Goal: Information Seeking & Learning: Learn about a topic

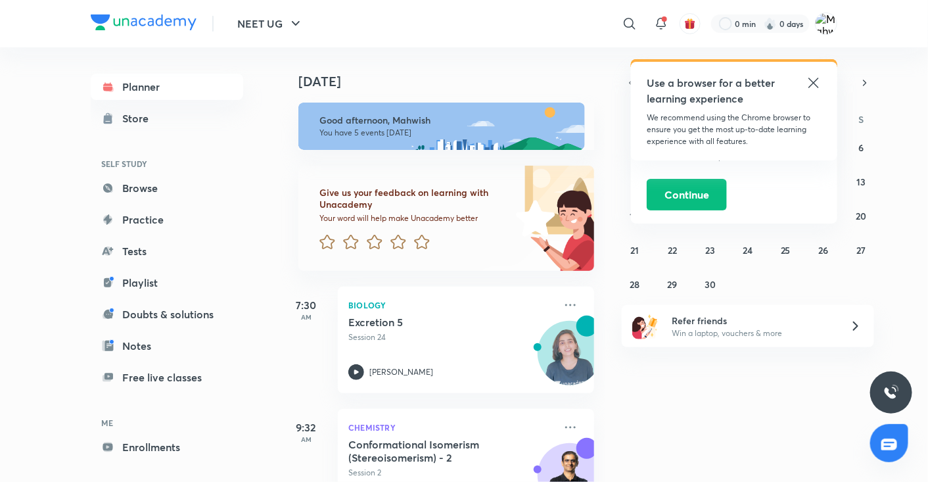
click at [815, 83] on icon at bounding box center [813, 83] width 10 height 10
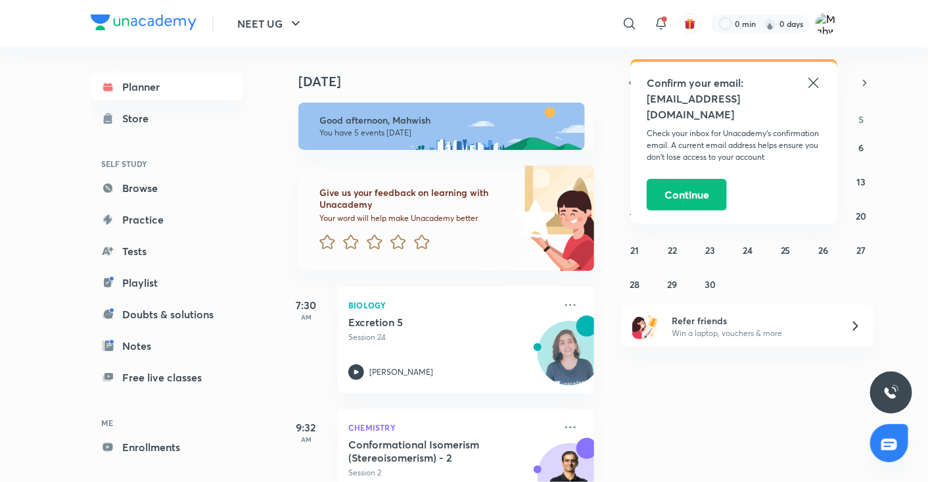
click at [813, 84] on icon at bounding box center [813, 83] width 16 height 16
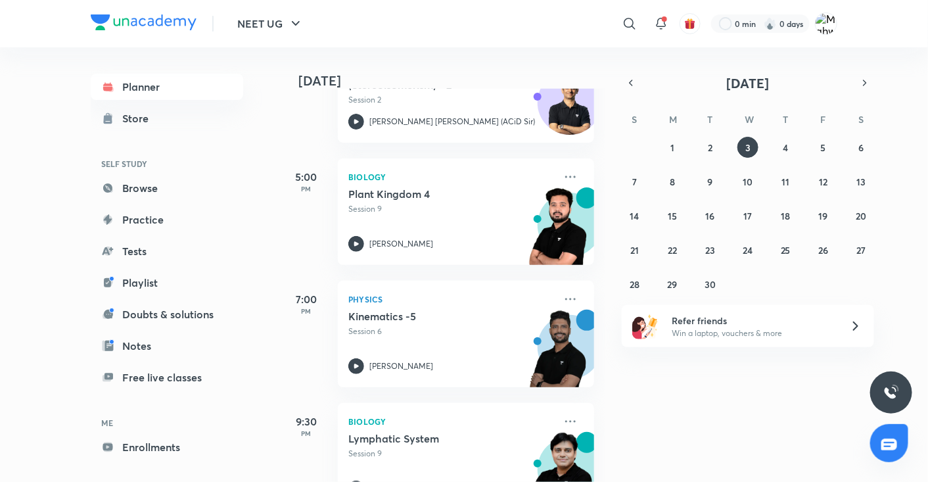
scroll to position [420, 0]
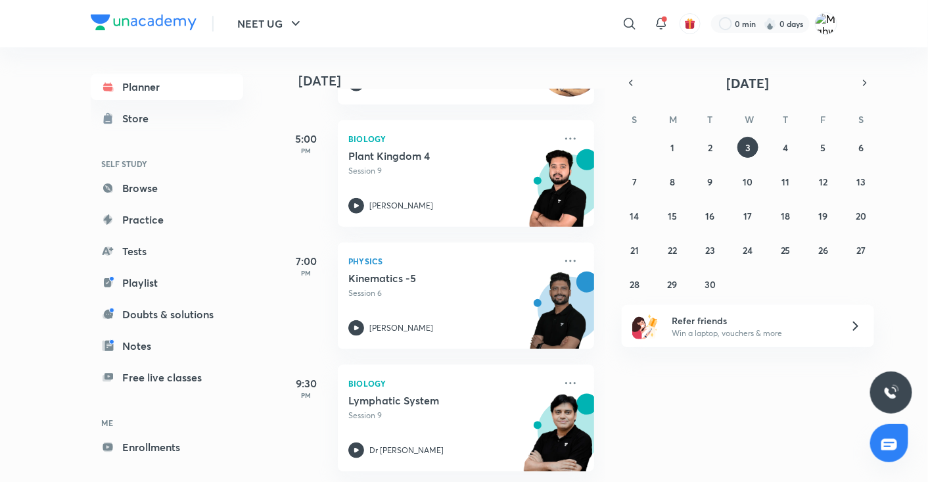
click at [685, 393] on div "[DATE] Good afternoon, [PERSON_NAME] You have 5 events [DATE] Give us your feed…" at bounding box center [602, 264] width 645 height 434
click at [137, 254] on link "Tests" at bounding box center [167, 251] width 152 height 26
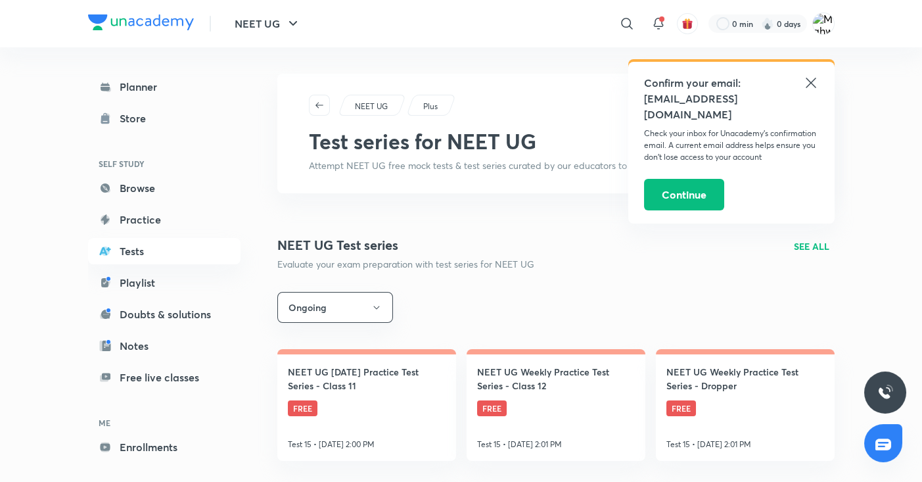
click at [806, 82] on icon at bounding box center [811, 83] width 16 height 16
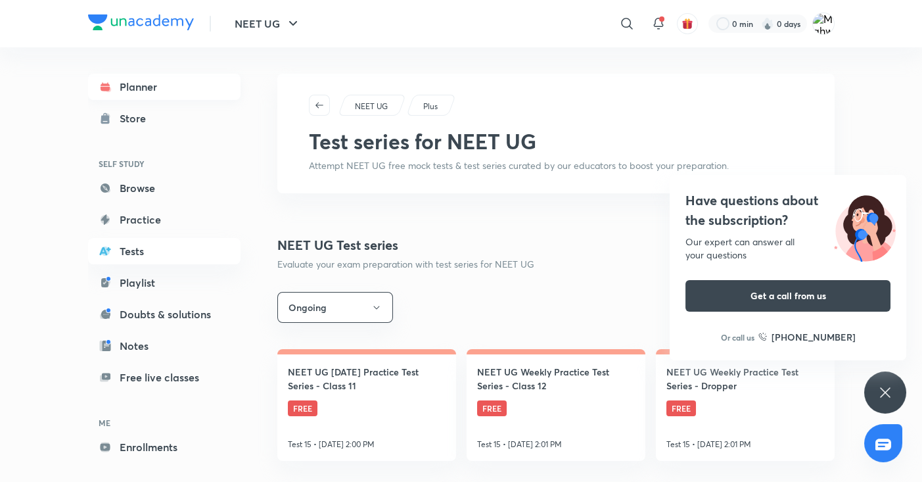
click at [134, 76] on link "Planner" at bounding box center [164, 87] width 152 height 26
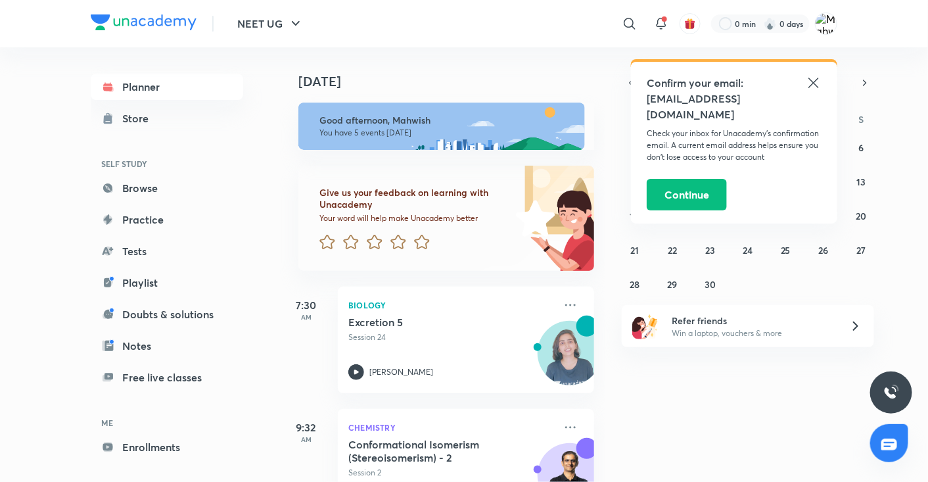
click at [812, 83] on icon at bounding box center [813, 83] width 16 height 16
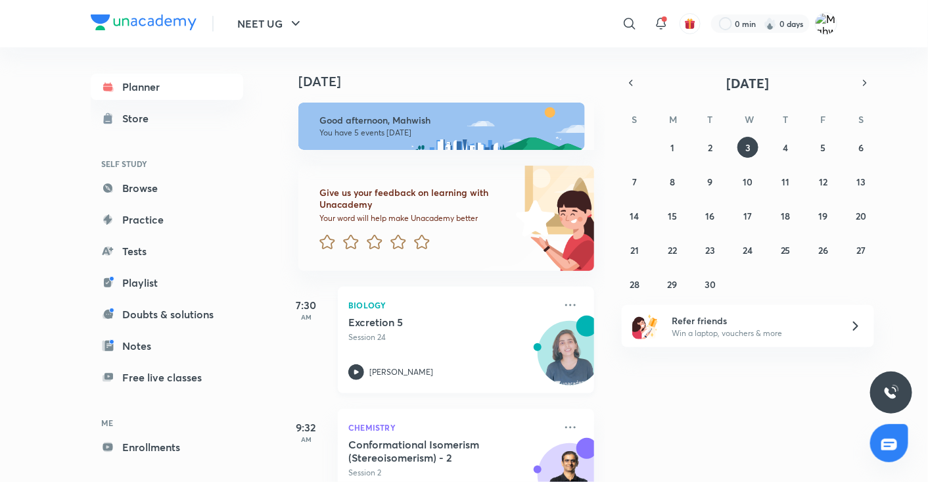
click at [357, 336] on p "Session 24" at bounding box center [451, 337] width 206 height 12
